Goal: Information Seeking & Learning: Understand process/instructions

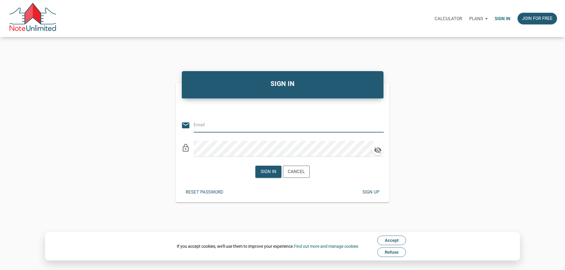
click at [214, 130] on input "email" at bounding box center [284, 124] width 181 height 13
type input "[EMAIL_ADDRESS][DOMAIN_NAME]"
click at [374, 153] on icon "button" at bounding box center [377, 150] width 7 height 7
click at [266, 175] on div "Sign in" at bounding box center [268, 171] width 16 height 7
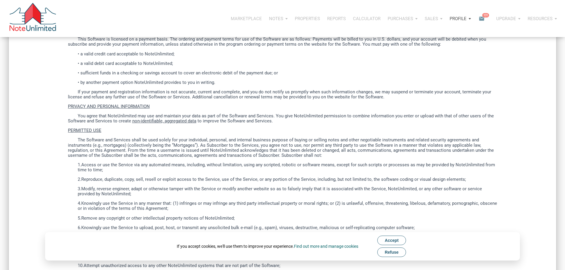
scroll to position [267, 0]
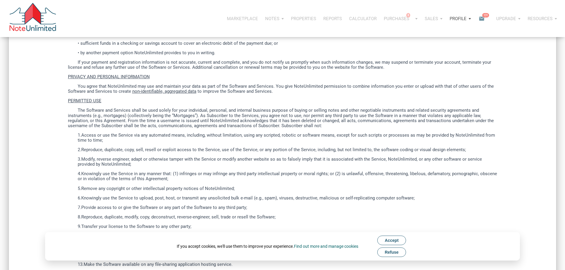
click at [394, 241] on span "Accept" at bounding box center [391, 240] width 14 height 5
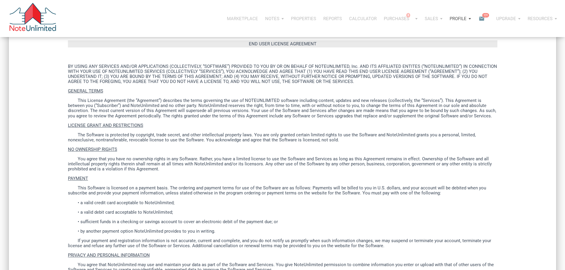
scroll to position [89, 0]
click at [449, 19] on p "Profile" at bounding box center [457, 18] width 17 height 5
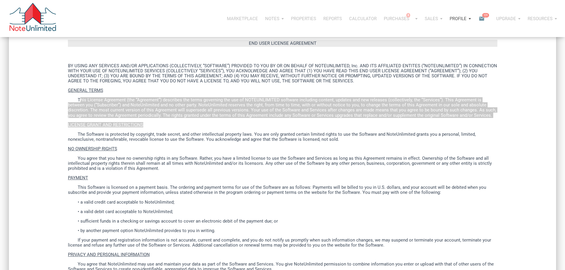
drag, startPoint x: 84, startPoint y: 118, endPoint x: 252, endPoint y: 153, distance: 171.1
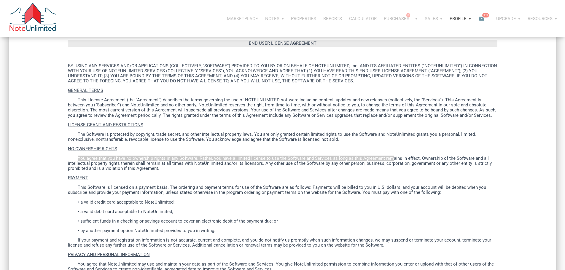
drag, startPoint x: 75, startPoint y: 191, endPoint x: 458, endPoint y: 195, distance: 382.9
click at [458, 171] on p "You agree that you have no ownership rights in any Software. Rather, you have a…" at bounding box center [282, 163] width 429 height 15
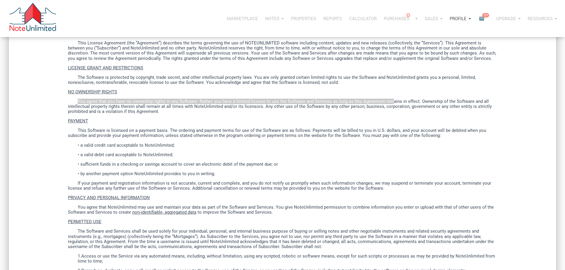
scroll to position [148, 0]
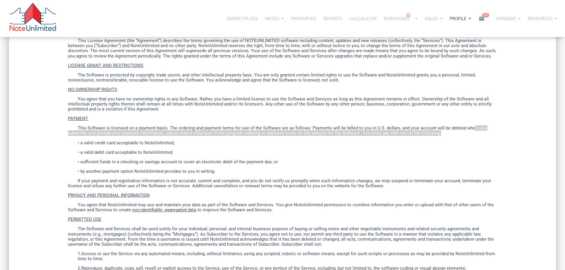
drag, startPoint x: 137, startPoint y: 172, endPoint x: 266, endPoint y: 178, distance: 129.0
click at [266, 136] on p "This Software is licensed on a payment basis. The ordering and payment terms fo…" at bounding box center [282, 131] width 429 height 10
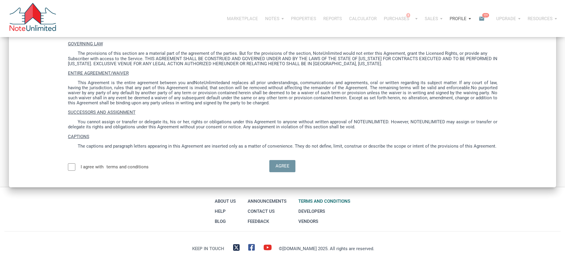
scroll to position [1748, 0]
click at [74, 171] on div at bounding box center [71, 166] width 7 height 7
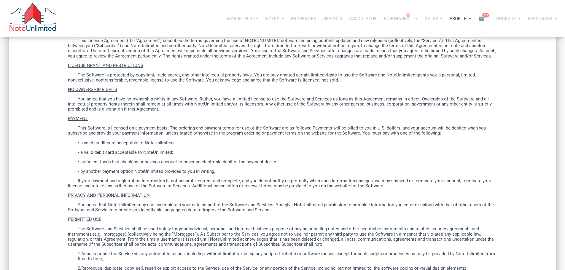
scroll to position [178, 0]
